Goal: Transaction & Acquisition: Purchase product/service

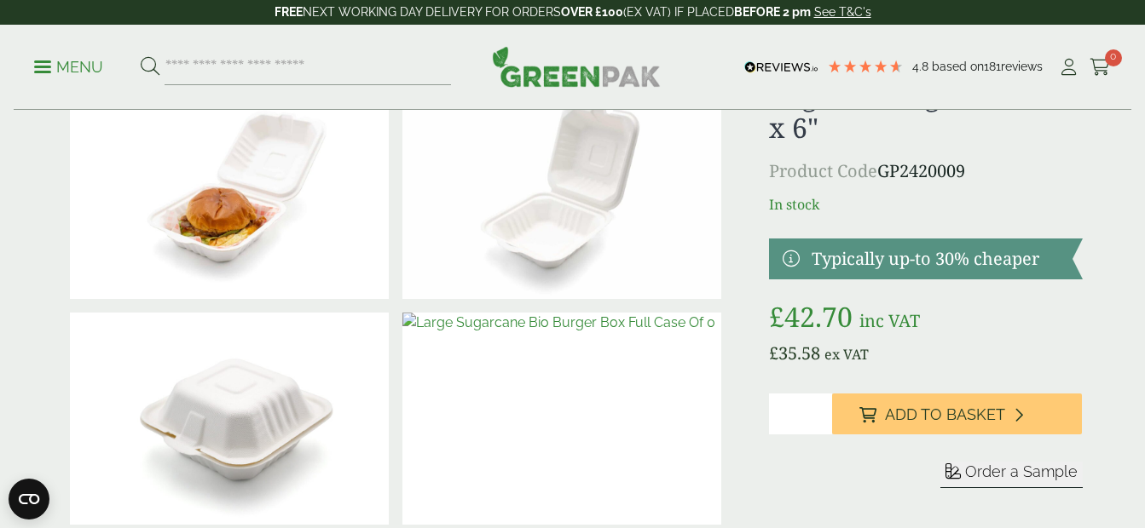
scroll to position [85, 0]
click at [831, 262] on link at bounding box center [925, 259] width 313 height 41
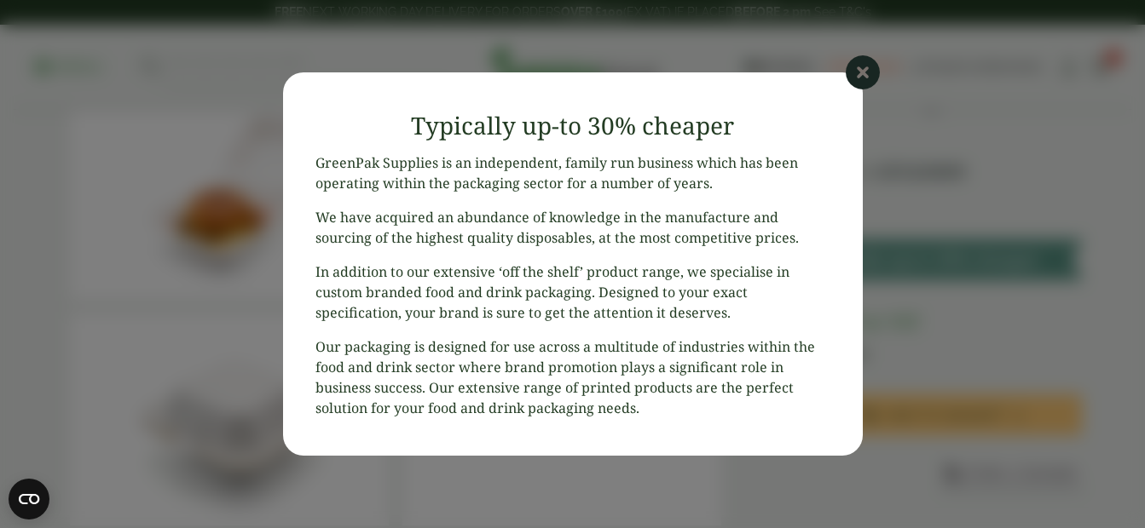
click at [861, 72] on icon at bounding box center [862, 72] width 34 height 34
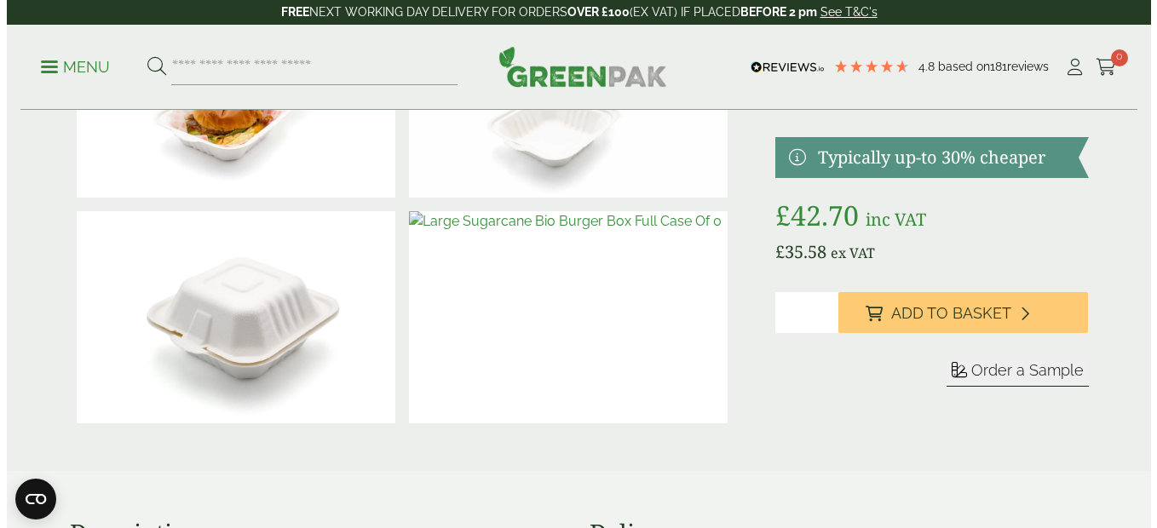
scroll to position [170, 0]
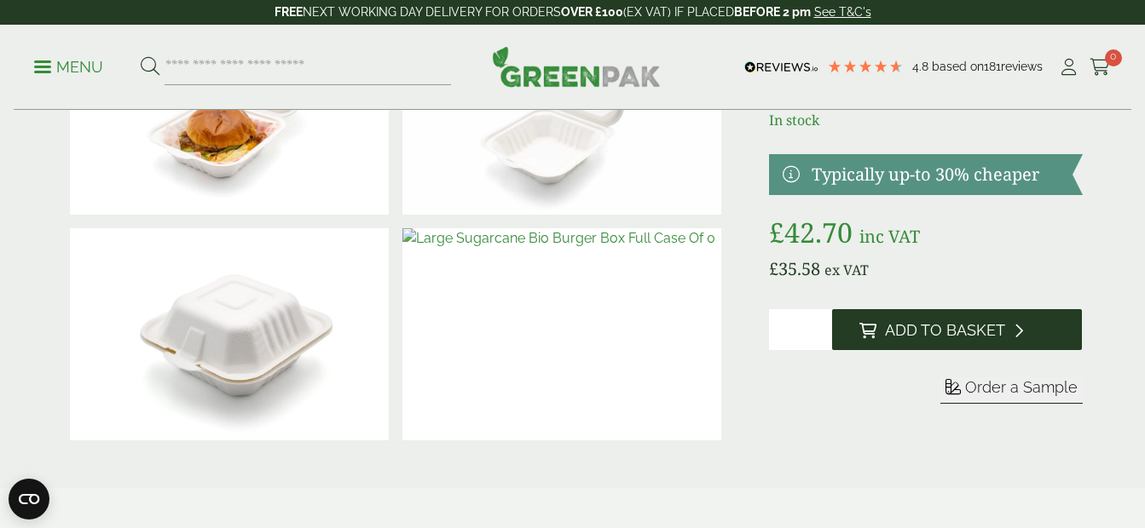
click at [920, 348] on button "Add to Basket" at bounding box center [957, 329] width 251 height 41
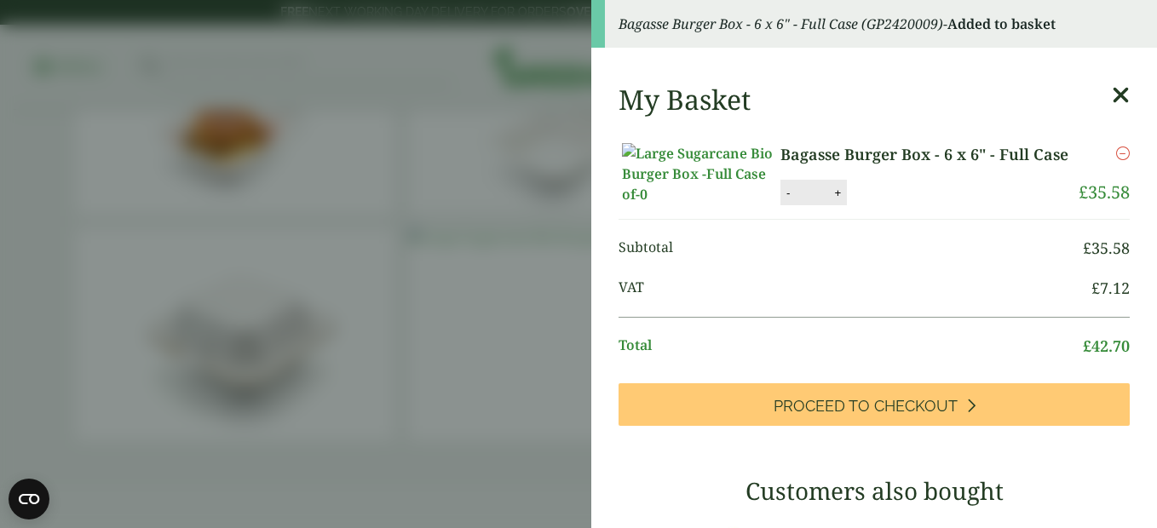
click at [992, 159] on link "Bagasse Burger Box - 6 x 6" - Full Case" at bounding box center [927, 154] width 293 height 23
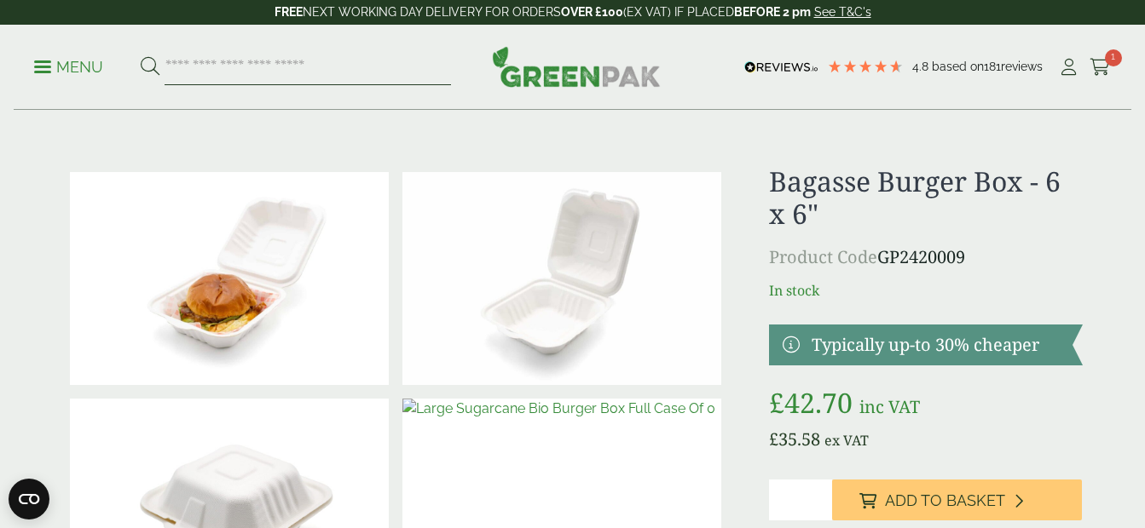
click at [308, 81] on input "search" at bounding box center [307, 67] width 286 height 36
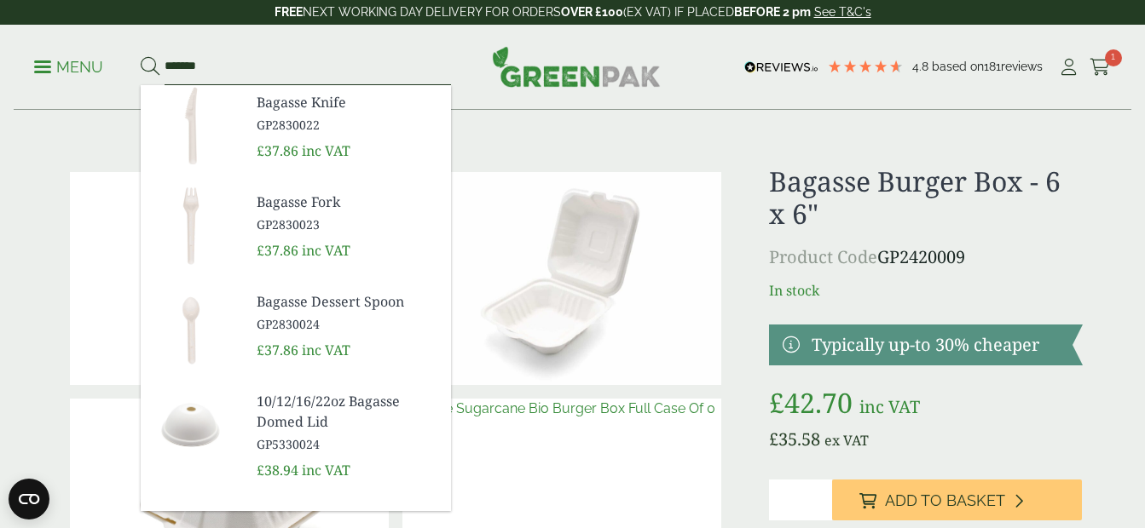
type input "*******"
click at [141, 56] on button at bounding box center [150, 67] width 19 height 22
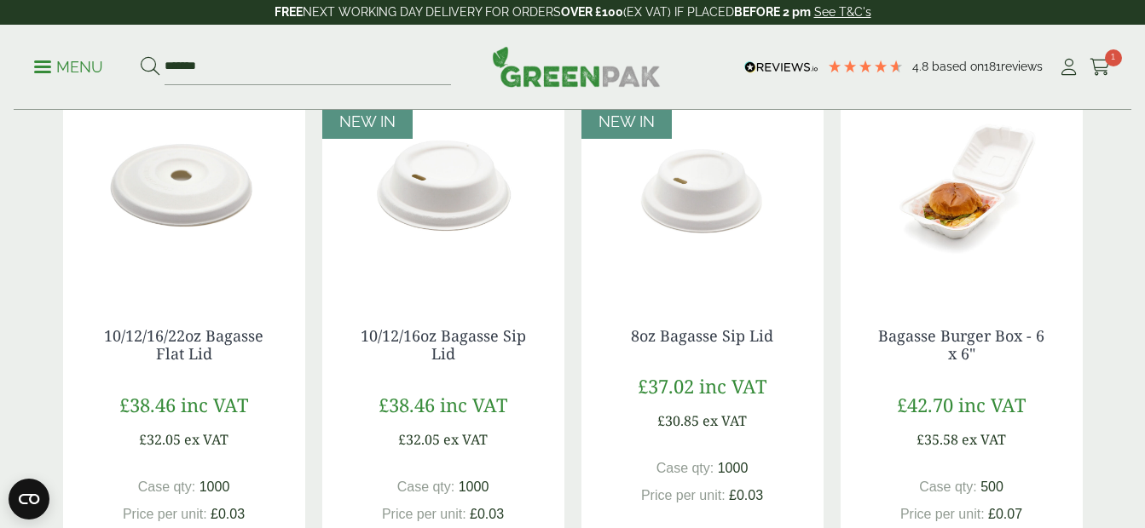
scroll to position [1023, 0]
